Goal: Navigation & Orientation: Find specific page/section

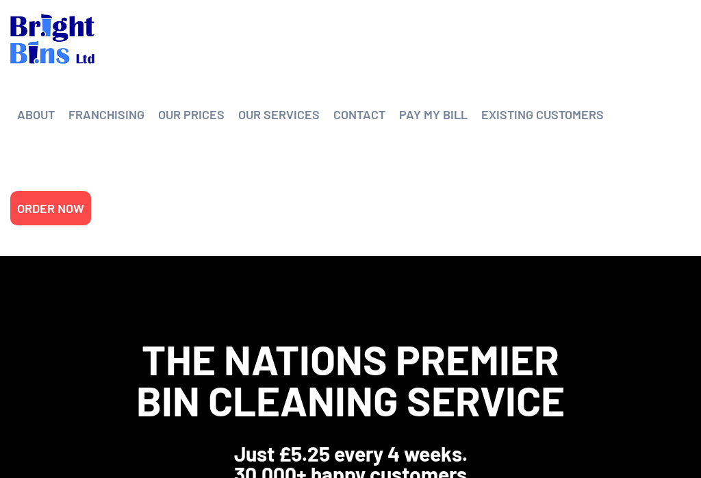
click at [363, 107] on link "CONTACT" at bounding box center [359, 114] width 52 height 21
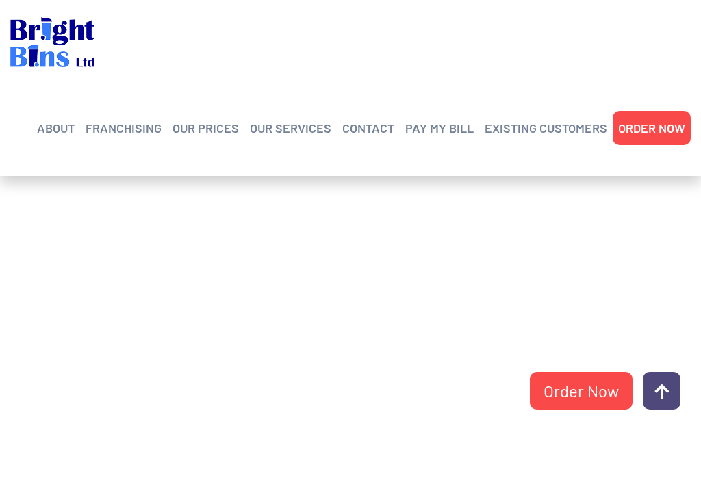
scroll to position [361, 0]
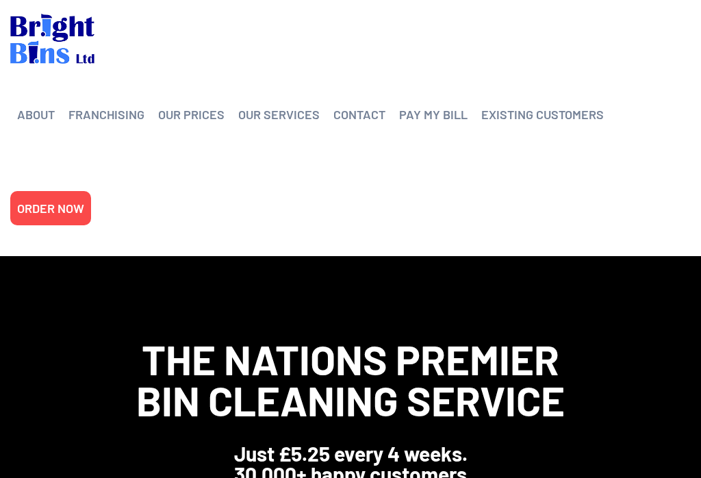
click at [426, 114] on link "PAY MY BILL" at bounding box center [433, 114] width 68 height 21
click at [200, 108] on link "OUR PRICES" at bounding box center [191, 114] width 66 height 21
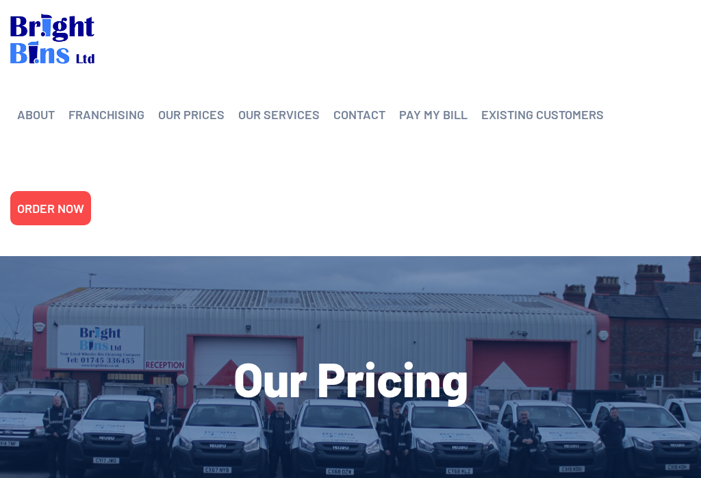
click at [368, 256] on link "Domestic Cleaning" at bounding box center [324, 256] width 130 height 0
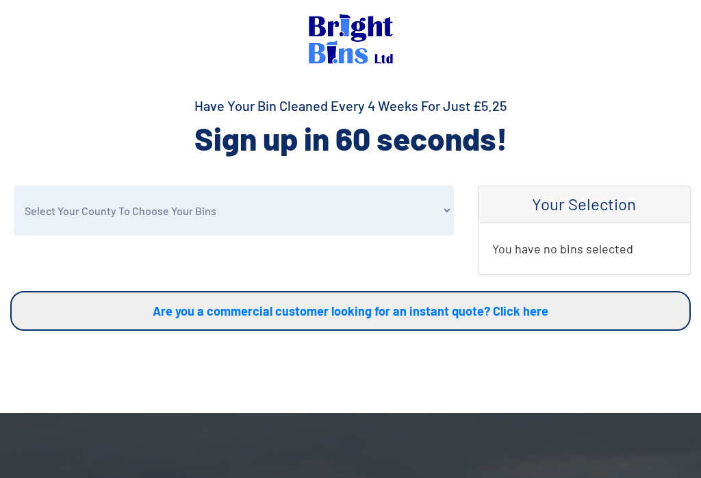
click at [366, 211] on select "Select Your County To Choose Your Bins Cheshire Conwy Denbighshire Flintshire S…" at bounding box center [234, 210] width 440 height 50
select select "Conwy"
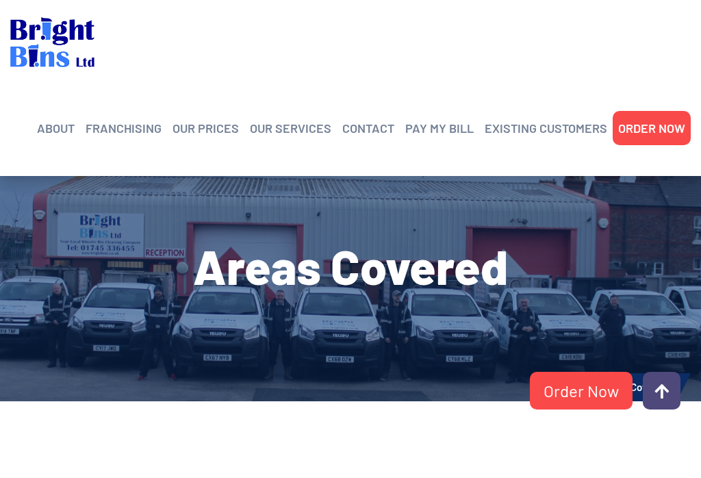
scroll to position [112, 0]
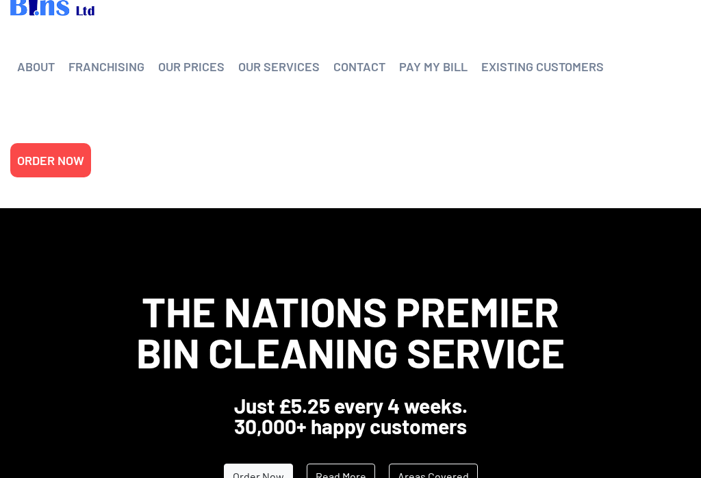
click at [540, 59] on link "EXISTING CUSTOMERS" at bounding box center [542, 66] width 122 height 21
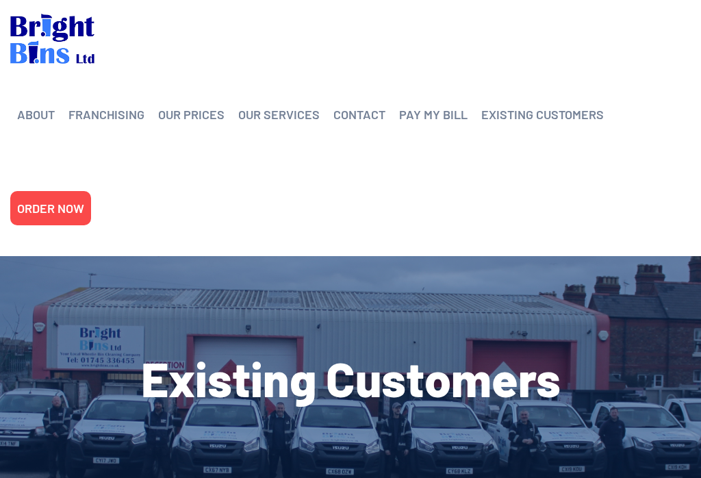
click at [359, 108] on link "CONTACT" at bounding box center [359, 114] width 52 height 21
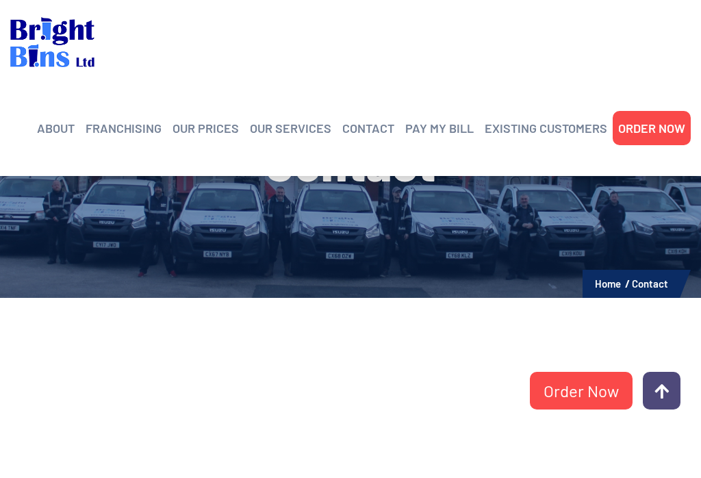
scroll to position [210, 0]
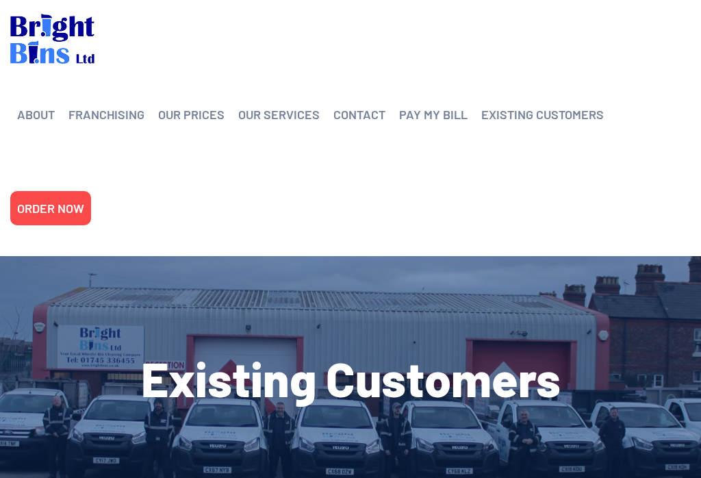
click at [354, 256] on link "Domestic Cleaning" at bounding box center [324, 256] width 130 height 0
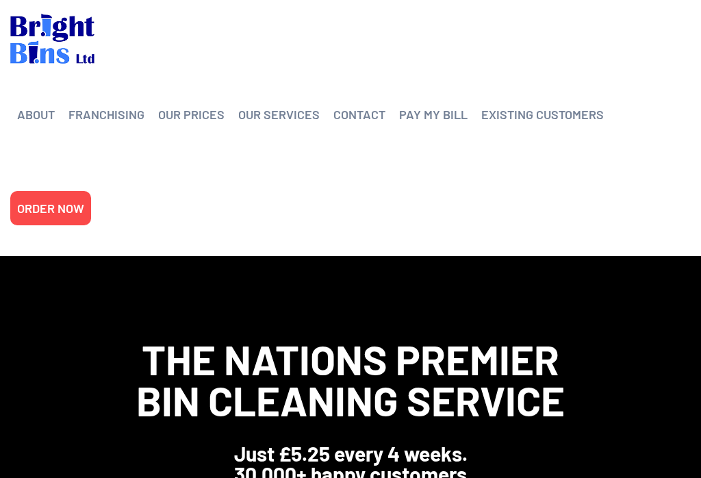
click at [358, 106] on link "CONTACT" at bounding box center [359, 114] width 52 height 21
